Goal: Information Seeking & Learning: Learn about a topic

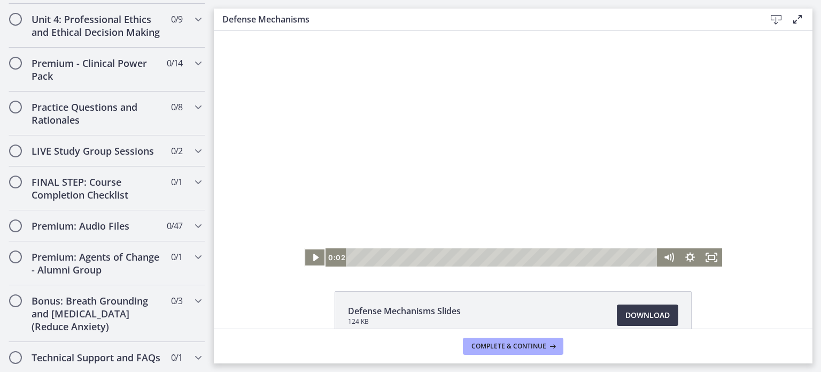
scroll to position [1022, 0]
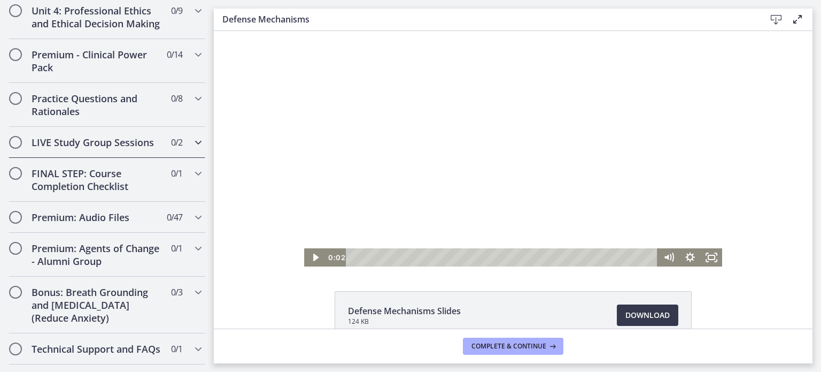
click at [192, 136] on icon "Chapters" at bounding box center [198, 142] width 13 height 13
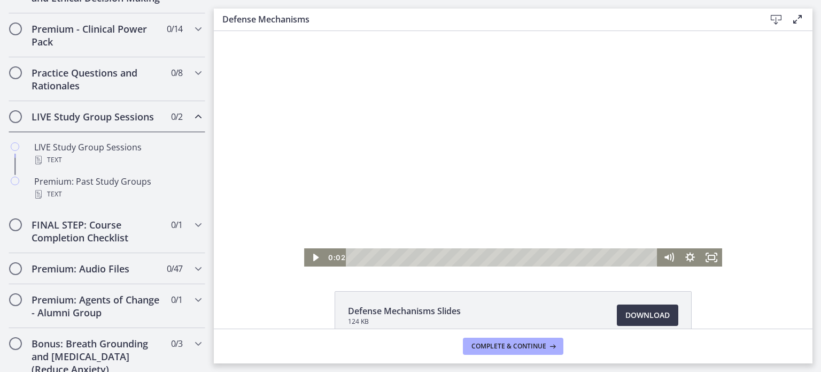
scroll to position [505, 0]
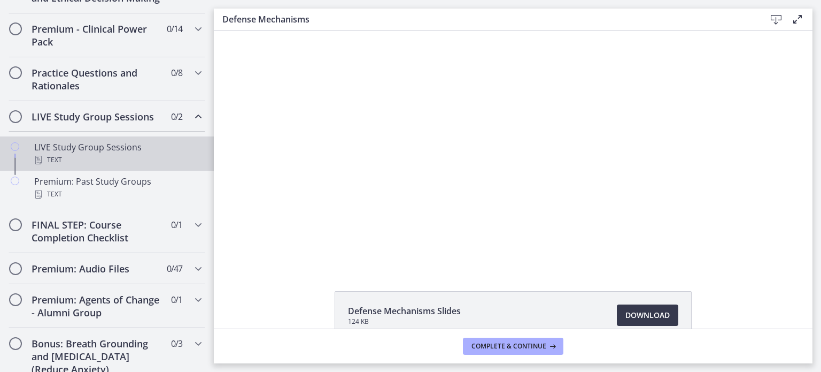
click at [156, 166] on div "Text" at bounding box center [117, 159] width 167 height 13
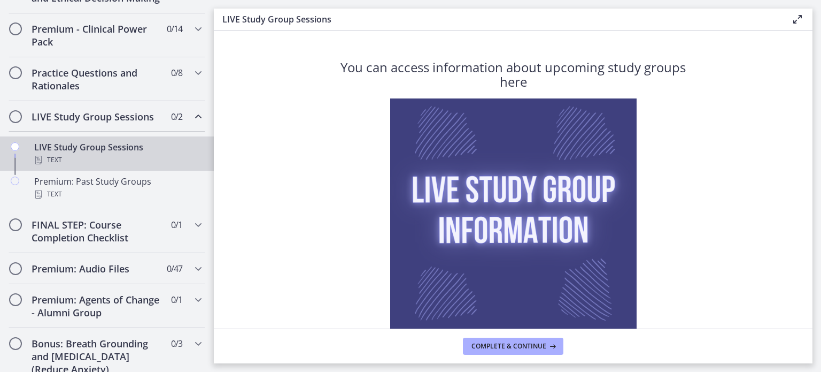
scroll to position [90, 0]
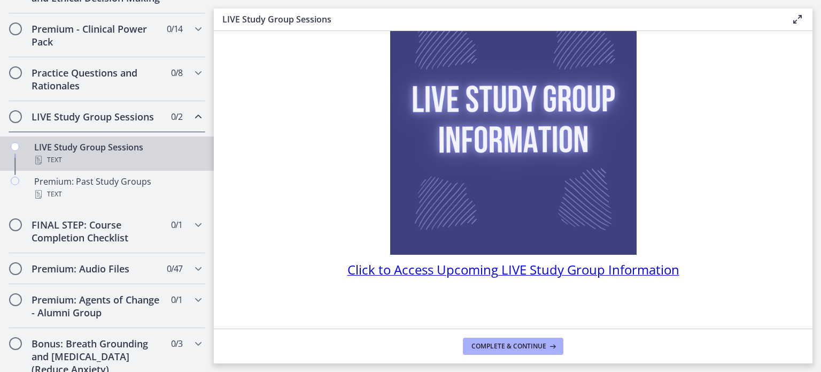
click at [556, 275] on span "Click to Access Upcoming LIVE Study Group Information" at bounding box center [514, 269] width 332 height 18
click at [192, 231] on icon "Chapters" at bounding box center [198, 224] width 13 height 13
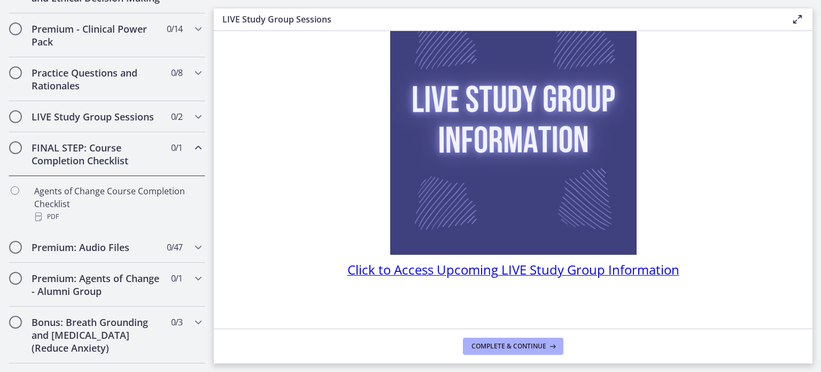
click at [214, 222] on section "You can access information about upcoming study groups here Click to Access Upc…" at bounding box center [513, 179] width 599 height 297
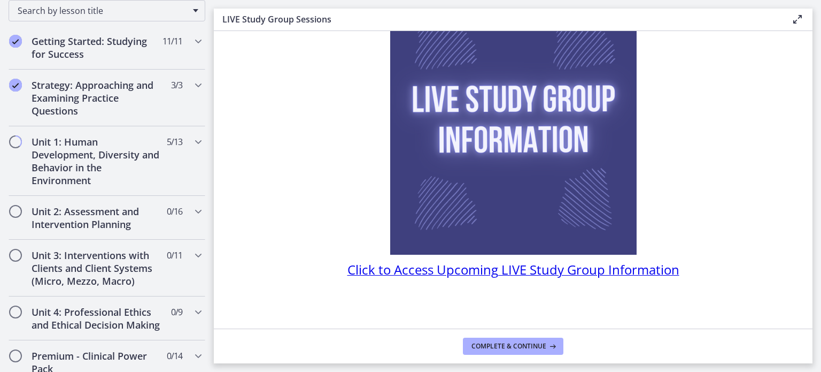
scroll to position [175, 0]
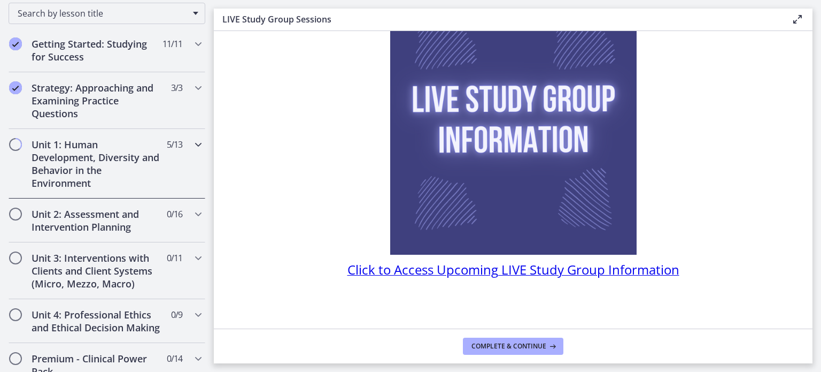
click at [149, 150] on h2 "Unit 1: Human Development, Diversity and Behavior in the Environment" at bounding box center [97, 163] width 130 height 51
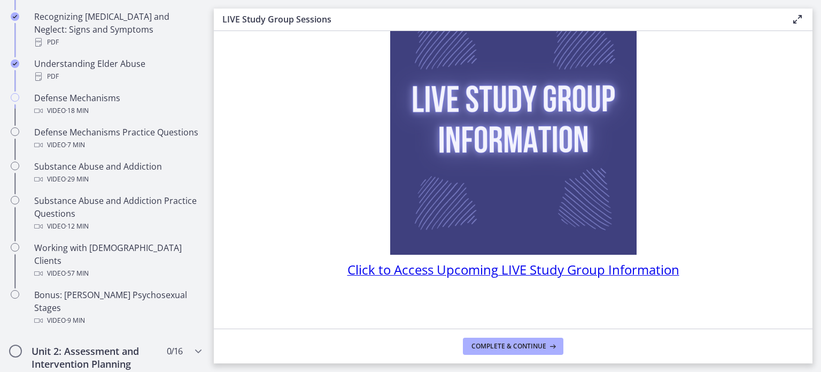
scroll to position [549, 0]
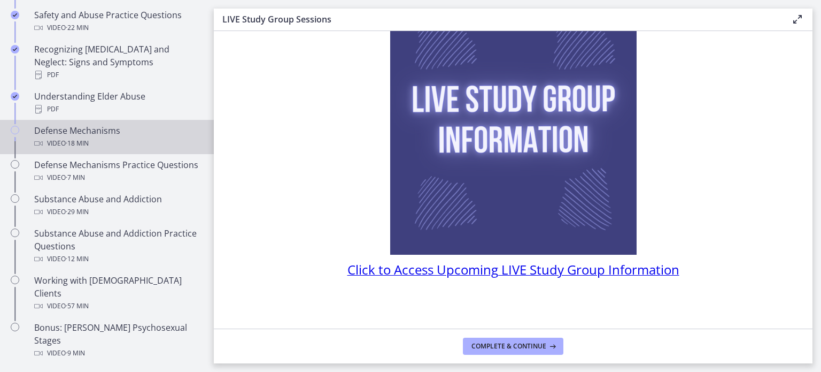
click at [83, 137] on span "· 18 min" at bounding box center [77, 143] width 23 height 13
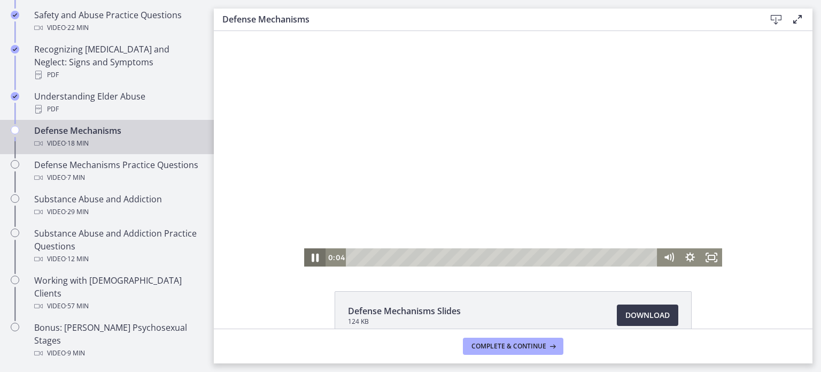
click at [307, 258] on icon "Pause" at bounding box center [315, 257] width 26 height 22
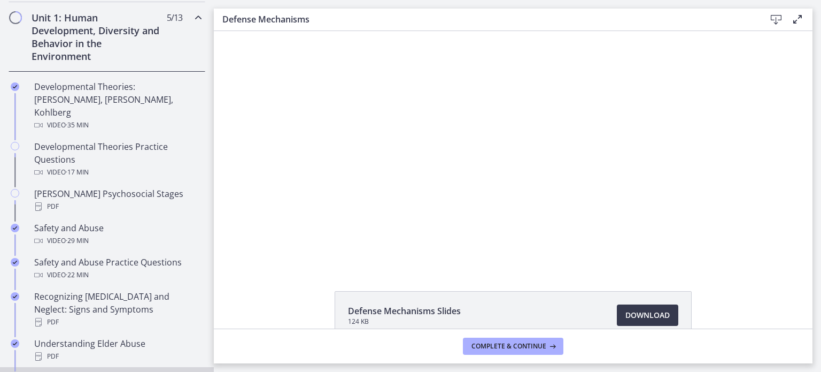
scroll to position [307, 0]
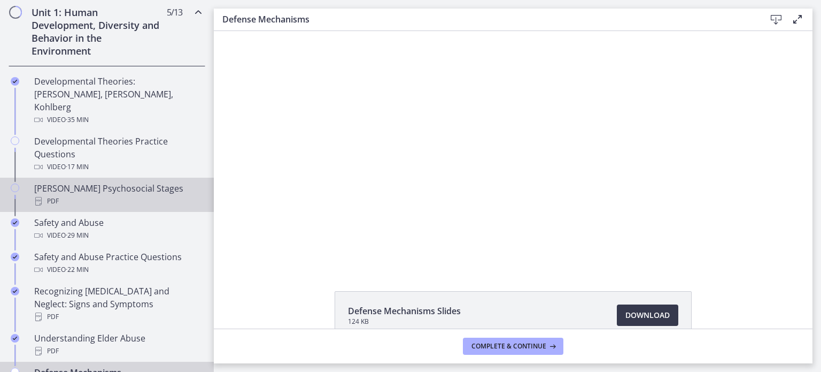
click at [135, 195] on div "PDF" at bounding box center [117, 201] width 167 height 13
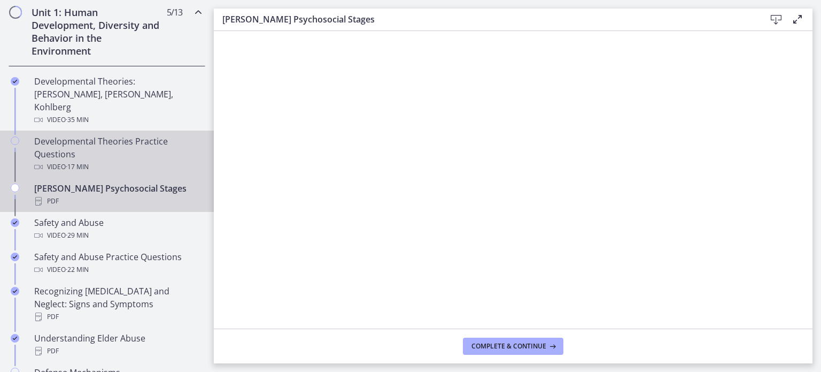
click at [88, 160] on span "· 17 min" at bounding box center [77, 166] width 23 height 13
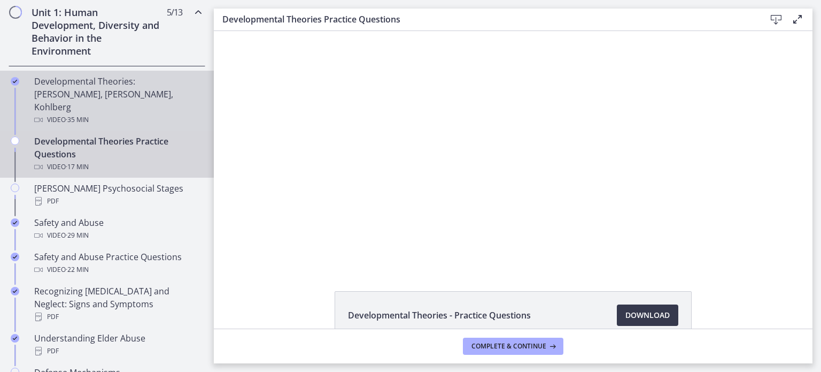
click at [90, 98] on div "Developmental Theories: [PERSON_NAME], [PERSON_NAME], Kohlberg Video · 35 min" at bounding box center [117, 100] width 167 height 51
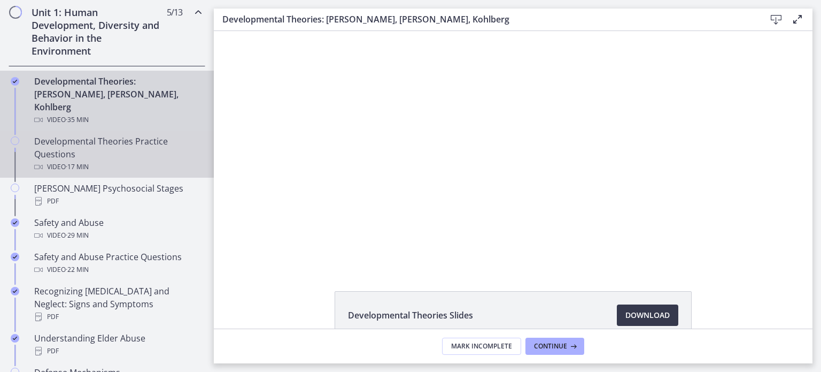
click at [124, 135] on div "Developmental Theories Practice Questions Video · 17 min" at bounding box center [117, 154] width 167 height 38
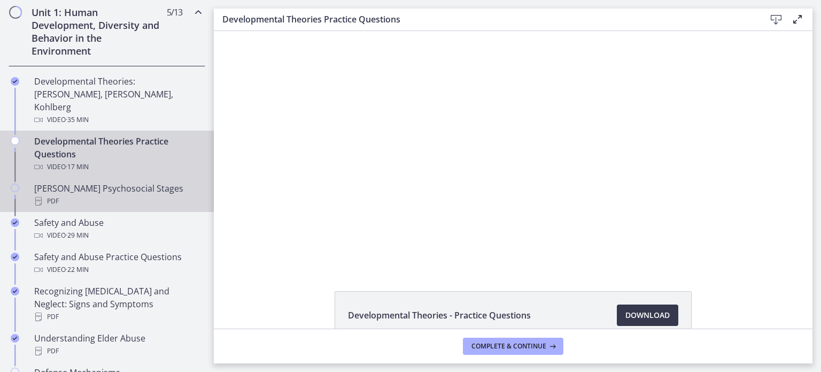
click at [138, 182] on div "[PERSON_NAME] Psychosocial Stages PDF" at bounding box center [117, 195] width 167 height 26
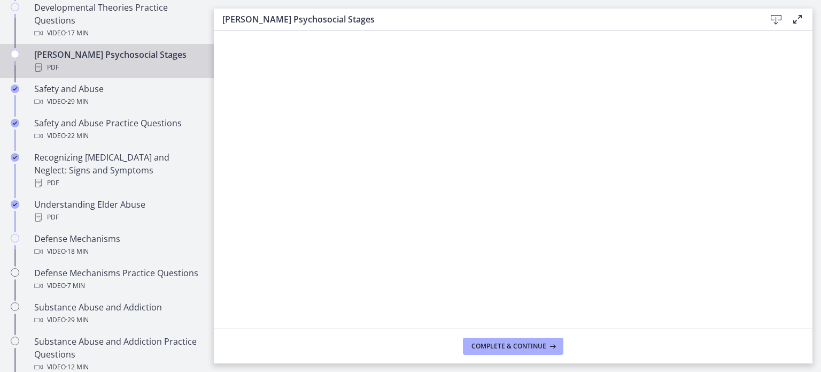
scroll to position [444, 0]
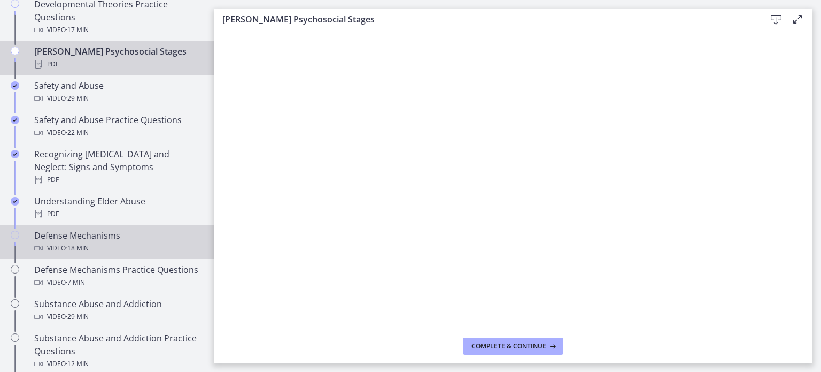
click at [160, 229] on div "Defense Mechanisms Video · 18 min" at bounding box center [117, 242] width 167 height 26
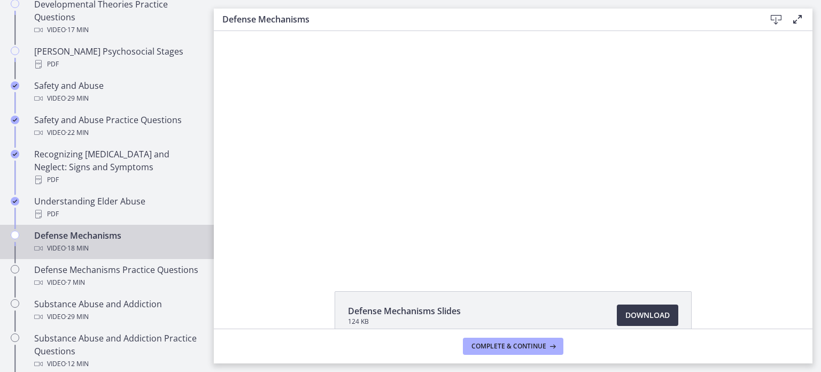
click at [793, 98] on div "Click for sound @keyframes VOLUME_SMALL_WAVE_FLASH { 0% { opacity: 0; } 33% { o…" at bounding box center [513, 148] width 599 height 235
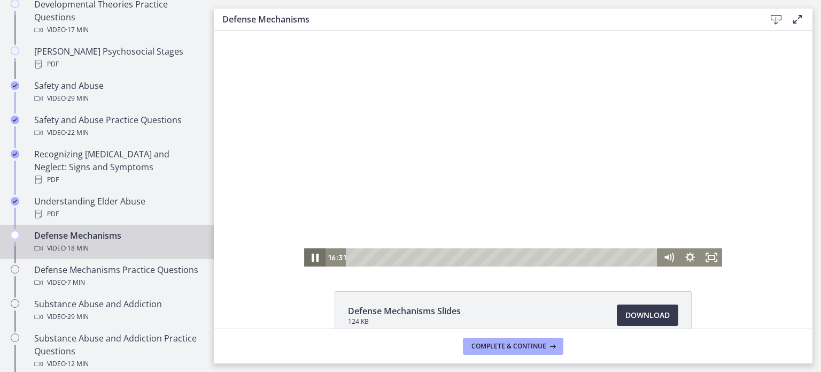
click at [313, 259] on icon "Pause" at bounding box center [315, 257] width 7 height 9
click at [309, 255] on icon "Play Video" at bounding box center [315, 257] width 21 height 18
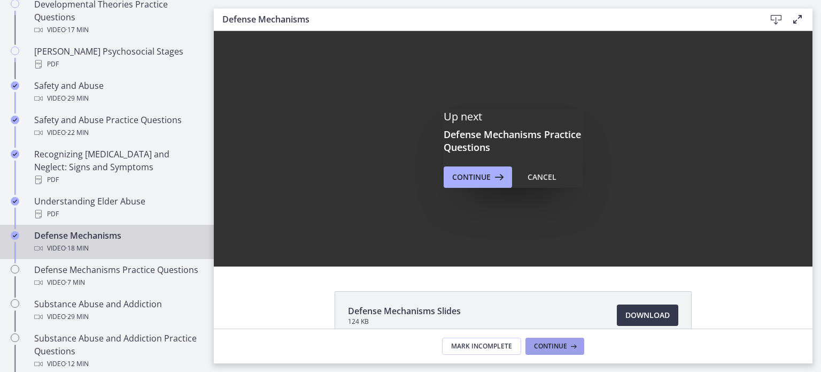
click at [568, 346] on icon at bounding box center [572, 346] width 11 height 9
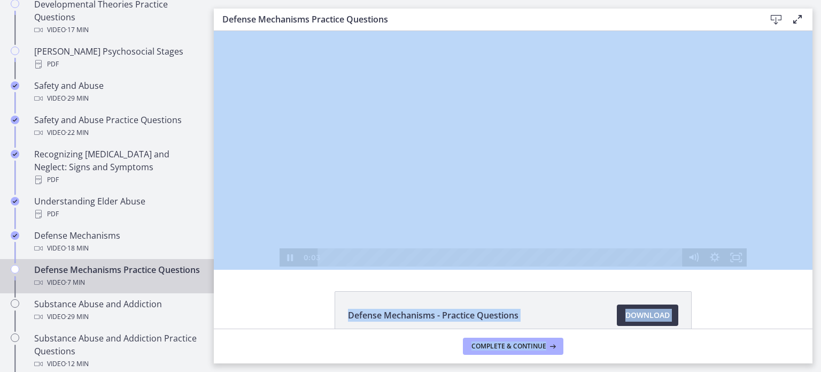
drag, startPoint x: 782, startPoint y: 377, endPoint x: 414, endPoint y: 235, distance: 394.4
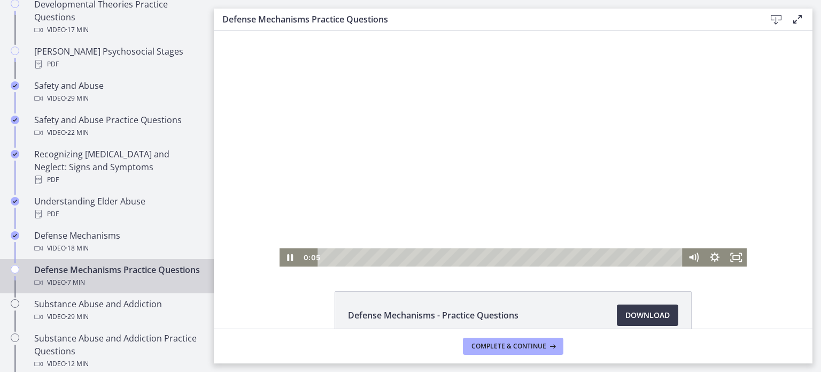
click at [525, 241] on div at bounding box center [514, 148] width 468 height 235
click at [286, 253] on icon "Play Video" at bounding box center [292, 257] width 26 height 22
click at [286, 253] on icon "Pause" at bounding box center [290, 257] width 21 height 18
click at [286, 253] on icon "Play Video" at bounding box center [292, 257] width 26 height 22
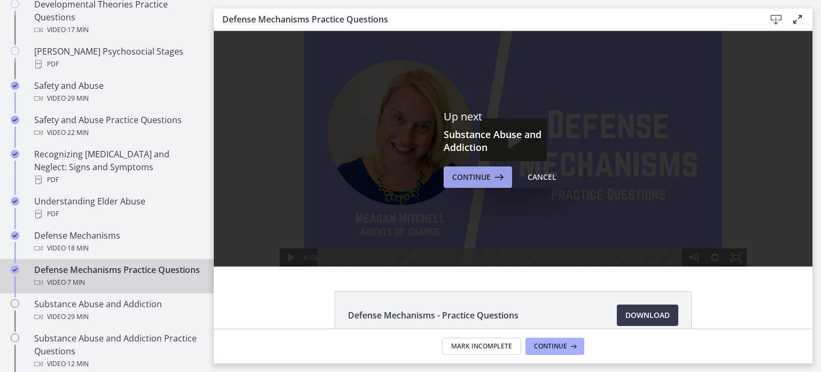
click at [482, 179] on span "Continue" at bounding box center [471, 177] width 38 height 13
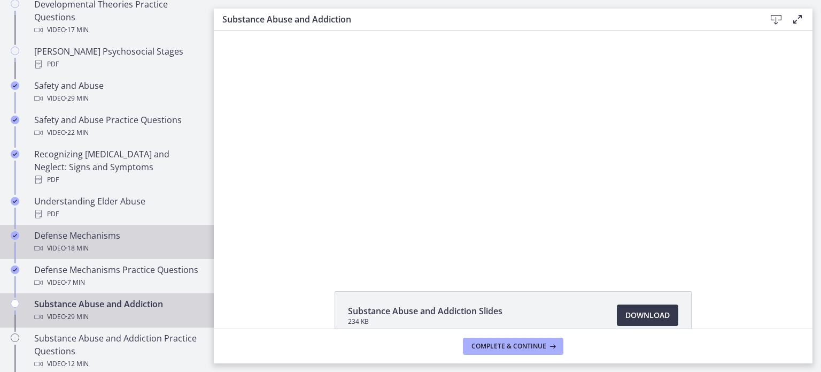
click at [91, 229] on div "Defense Mechanisms Video · 18 min" at bounding box center [117, 242] width 167 height 26
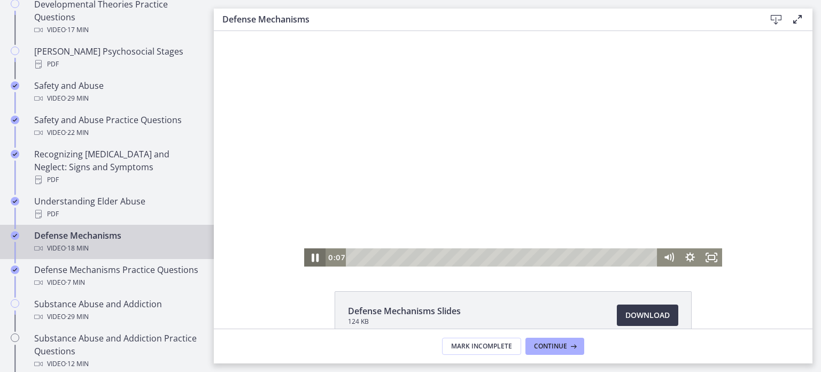
click at [304, 258] on icon "Pause" at bounding box center [315, 257] width 26 height 22
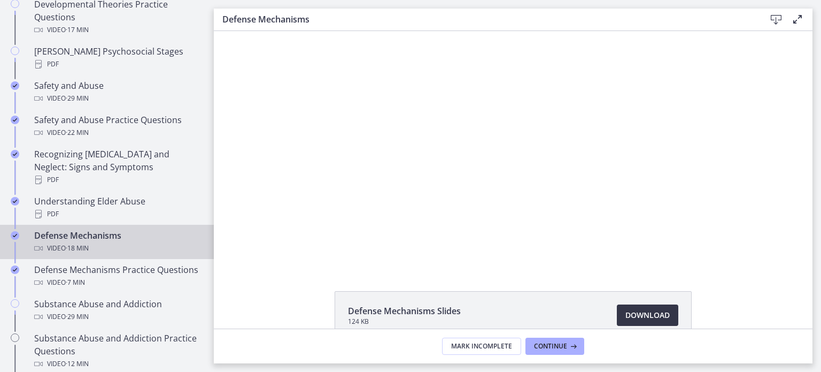
click at [640, 312] on span "Download Opens in a new window" at bounding box center [648, 315] width 44 height 13
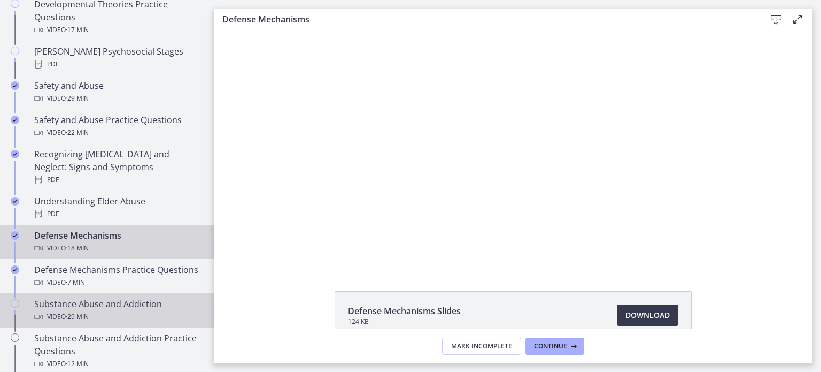
click at [148, 311] on div "Video · 29 min" at bounding box center [117, 316] width 167 height 13
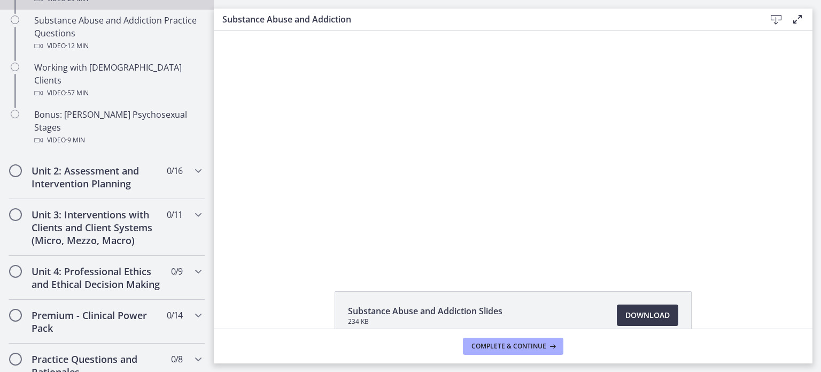
scroll to position [752, 0]
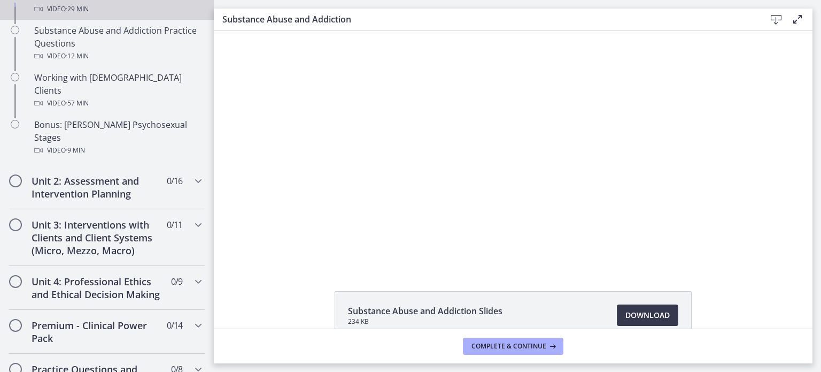
drag, startPoint x: 808, startPoint y: 115, endPoint x: 802, endPoint y: 271, distance: 155.7
click at [802, 271] on div "Substance Abuse and Addiction Slides 234 KB Download Opens in a new window" at bounding box center [513, 179] width 599 height 297
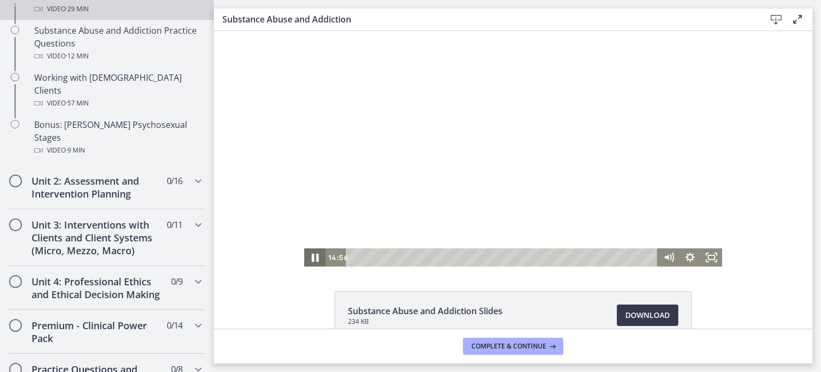
click at [312, 257] on icon "Pause" at bounding box center [315, 257] width 7 height 9
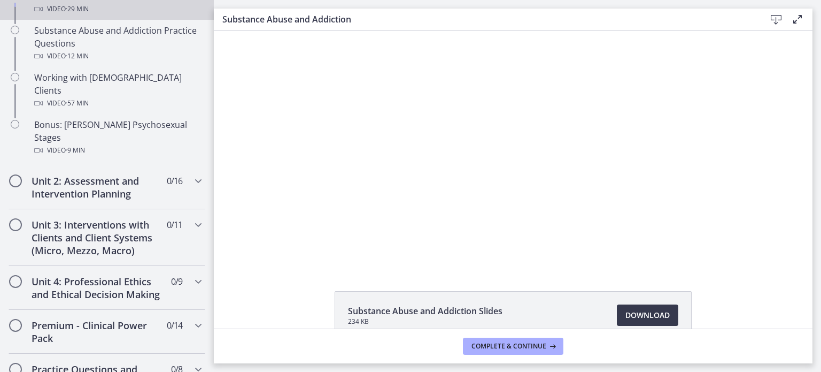
scroll to position [61, 0]
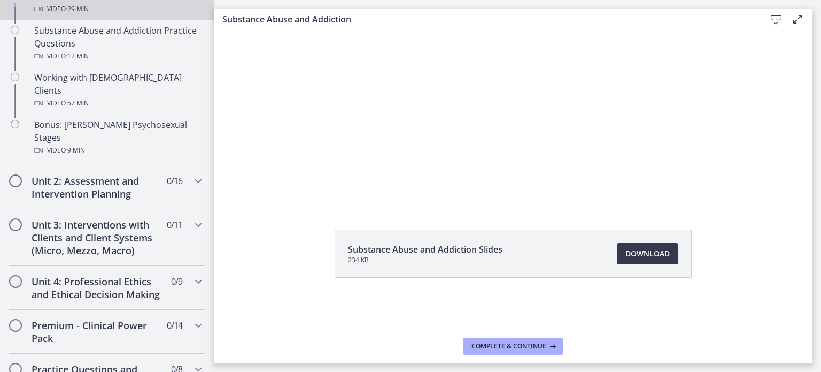
drag, startPoint x: 549, startPoint y: 298, endPoint x: 541, endPoint y: 311, distance: 15.9
click at [541, 311] on div "Substance Abuse and Addiction Slides 234 KB Download Opens in a new window" at bounding box center [513, 278] width 374 height 99
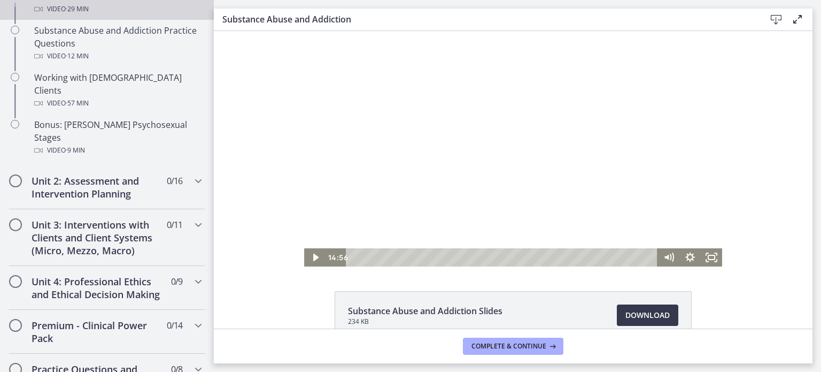
scroll to position [2, 0]
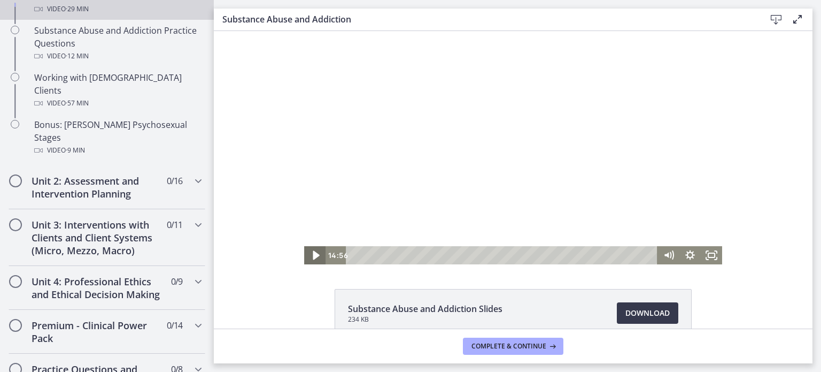
click at [309, 259] on icon "Play Video" at bounding box center [316, 255] width 26 height 22
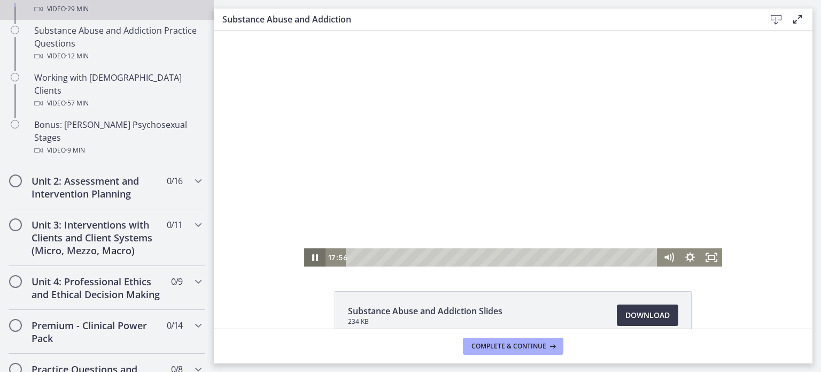
scroll to position [2, 0]
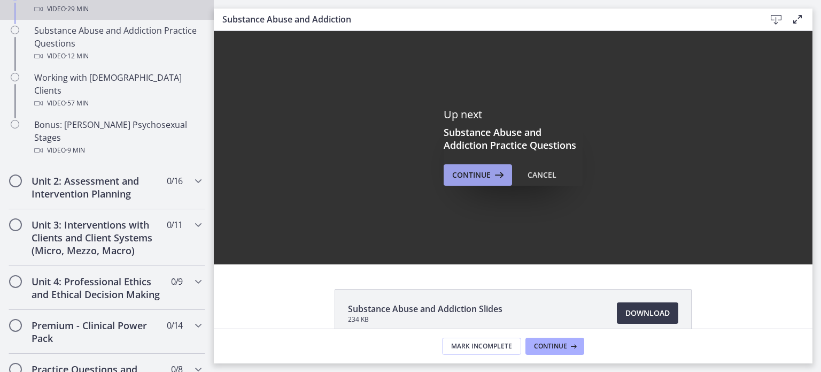
click at [492, 175] on icon at bounding box center [498, 174] width 15 height 13
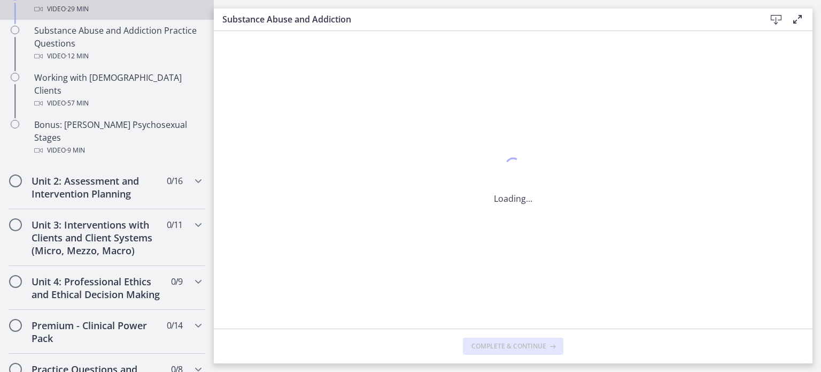
scroll to position [0, 0]
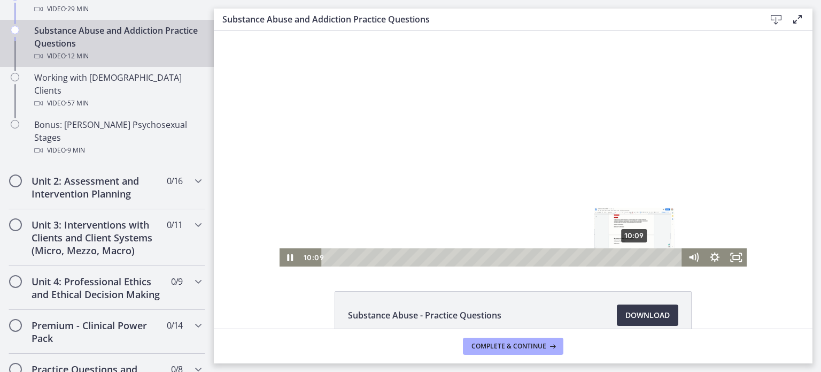
click at [631, 257] on div "10:09" at bounding box center [503, 257] width 348 height 18
click at [646, 258] on div "10:39" at bounding box center [503, 257] width 348 height 18
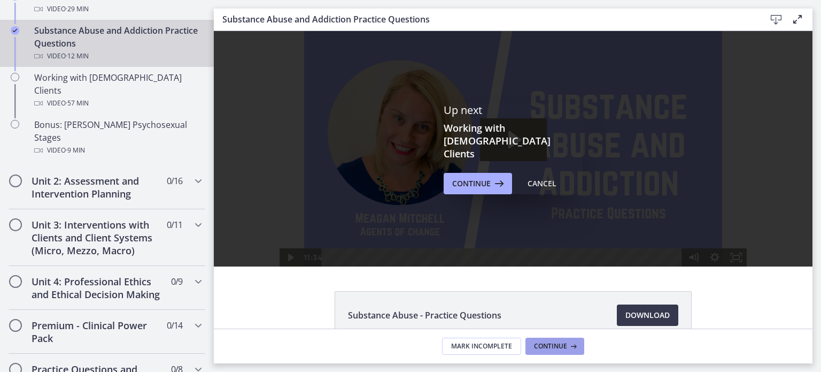
click at [545, 348] on span "Continue" at bounding box center [550, 346] width 33 height 9
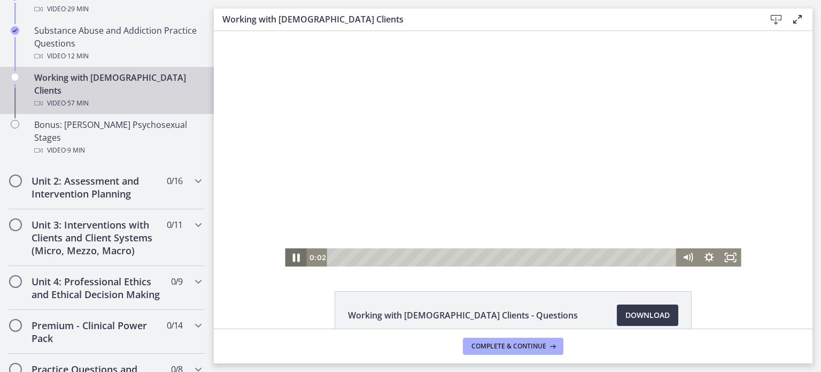
click at [293, 259] on icon "Pause" at bounding box center [296, 257] width 26 height 22
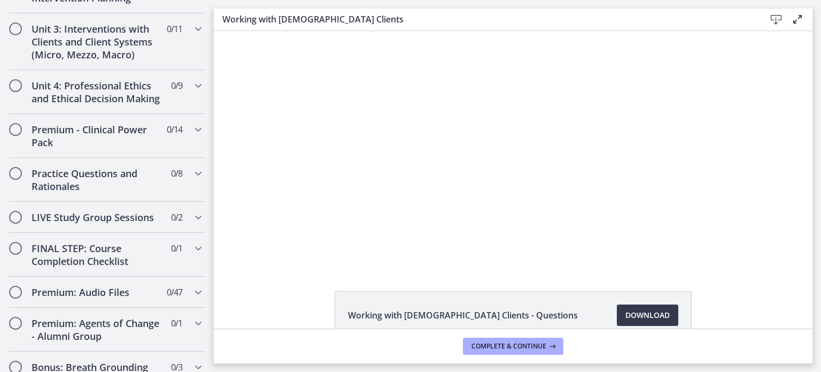
scroll to position [941, 0]
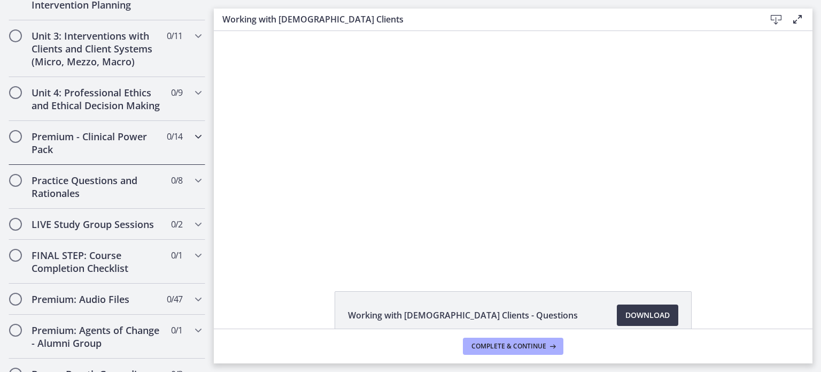
click at [192, 130] on icon "Chapters" at bounding box center [198, 136] width 13 height 13
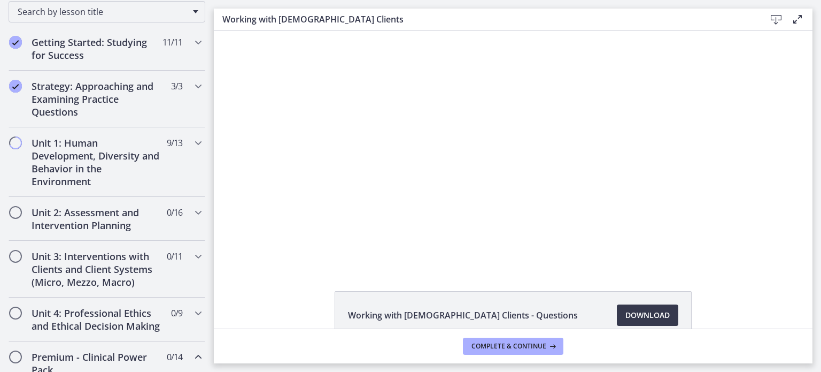
scroll to position [174, 0]
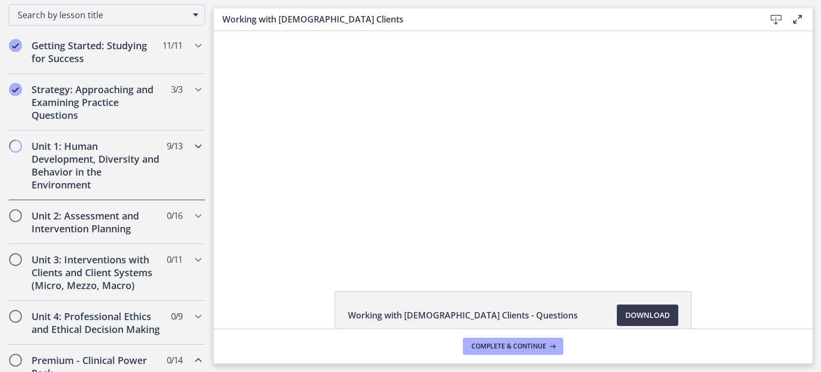
click at [192, 144] on icon "Chapters" at bounding box center [198, 146] width 13 height 13
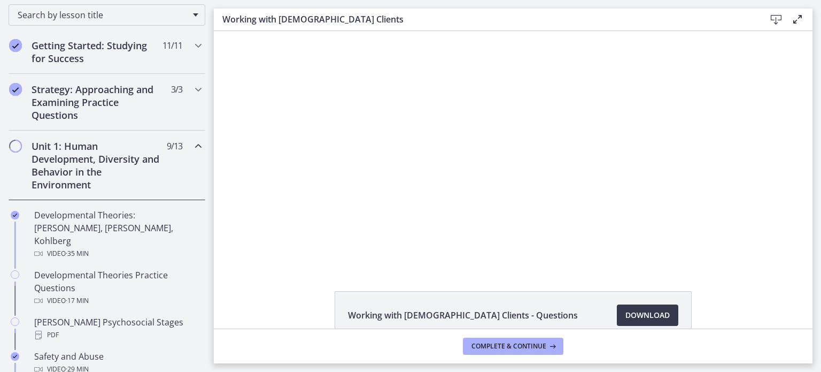
drag, startPoint x: 214, startPoint y: 92, endPoint x: 215, endPoint y: 156, distance: 63.6
click at [215, 156] on div "Click for sound @keyframes VOLUME_SMALL_WAVE_FLASH { 0% { opacity: 0; } 33% { o…" at bounding box center [513, 148] width 599 height 235
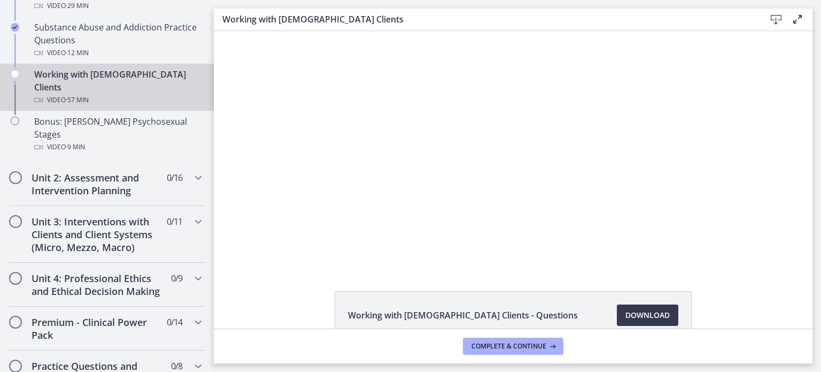
scroll to position [759, 0]
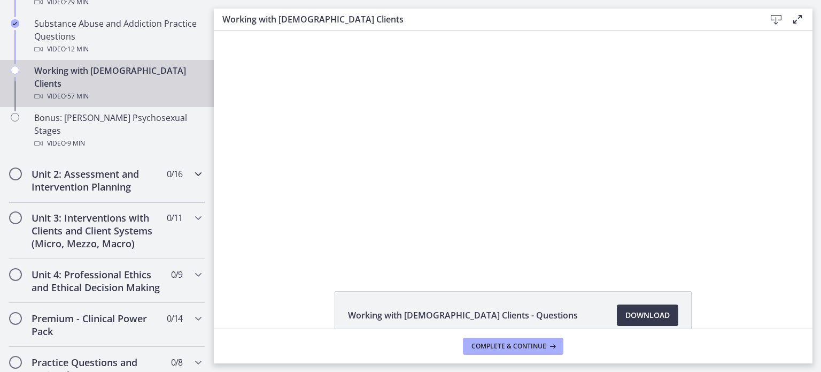
click at [178, 158] on div "Unit 2: Assessment and Intervention Planning 0 / 16 Completed" at bounding box center [107, 180] width 197 height 44
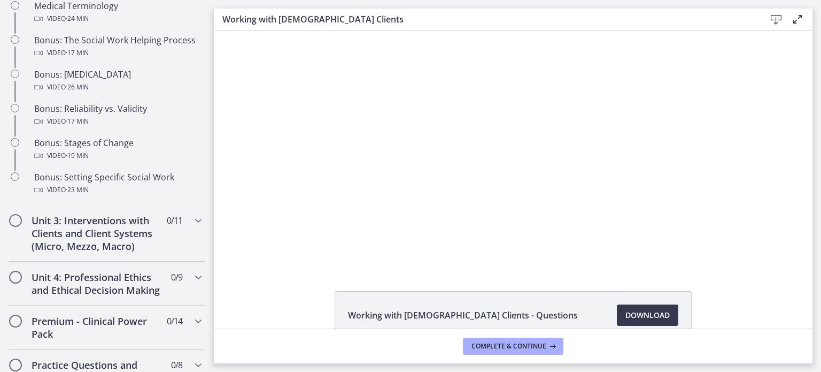
scroll to position [882, 0]
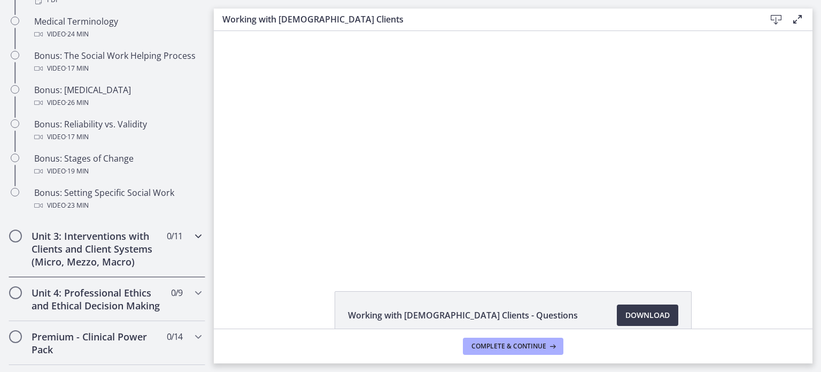
click at [192, 242] on icon "Chapters" at bounding box center [198, 235] width 13 height 13
